Goal: Find specific page/section: Find specific page/section

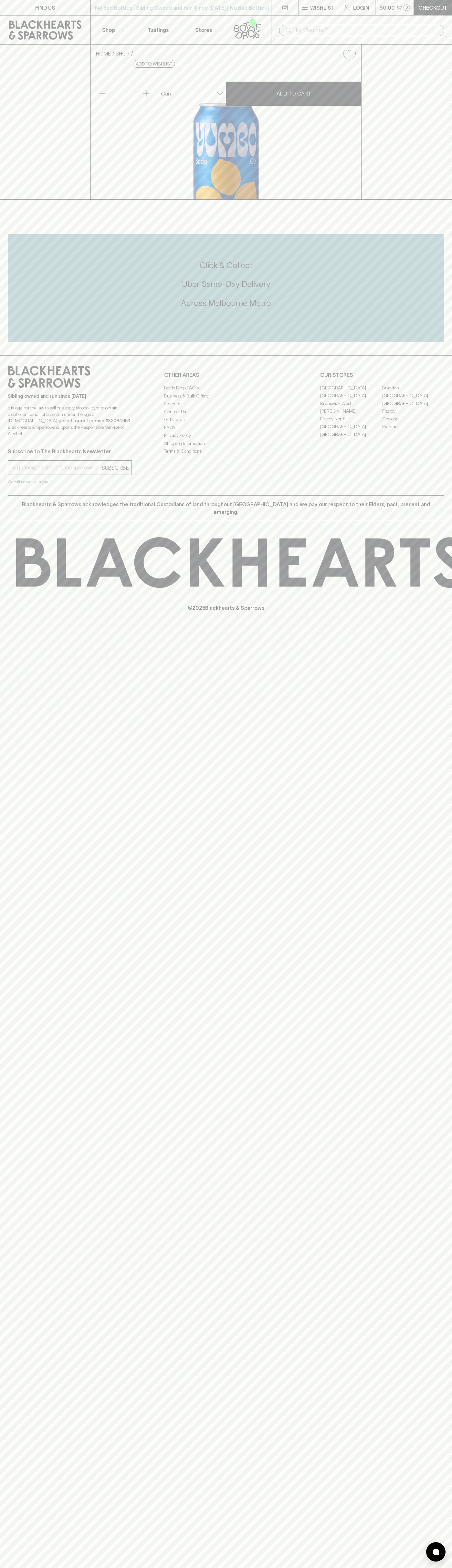
click at [49, 24] on icon at bounding box center [45, 30] width 72 height 19
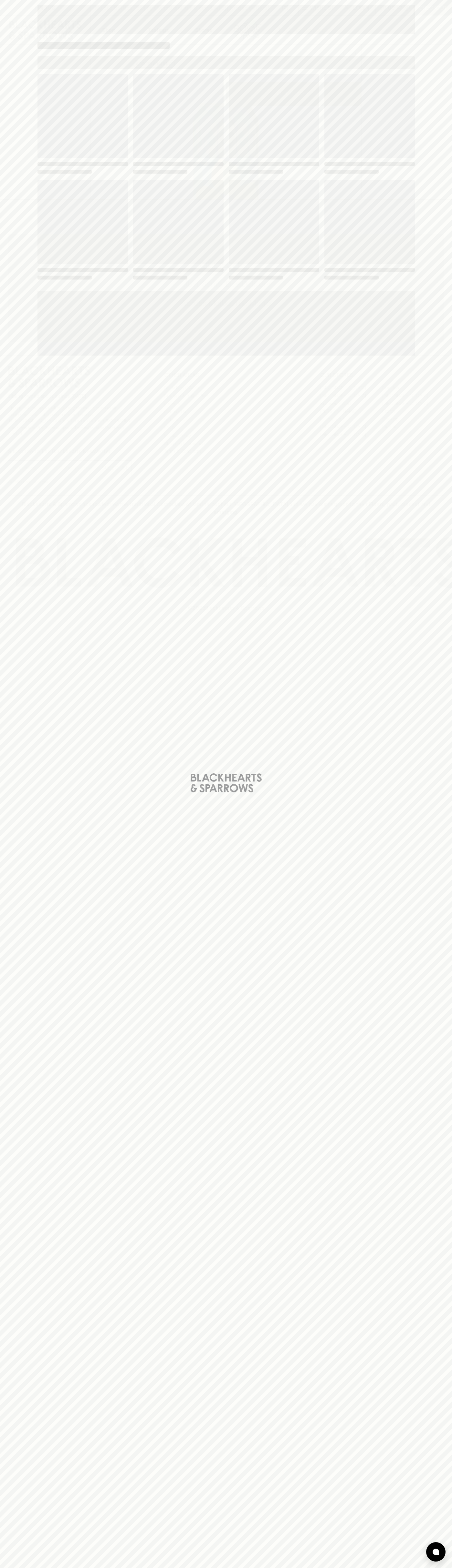
click at [447, 387] on div "Loading" at bounding box center [226, 784] width 452 height 1568
click at [205, 1567] on html "FIND US | No Bad Bottles | Sibling Owned and Run Since 2006 | No Bad Bottles | …" at bounding box center [226, 784] width 452 height 1568
click at [9, 1567] on html "FIND US | No Bad Bottles | Sibling Owned and Run Since 2006 | No Bad Bottles | …" at bounding box center [226, 784] width 452 height 1568
